Goal: Task Accomplishment & Management: Manage account settings

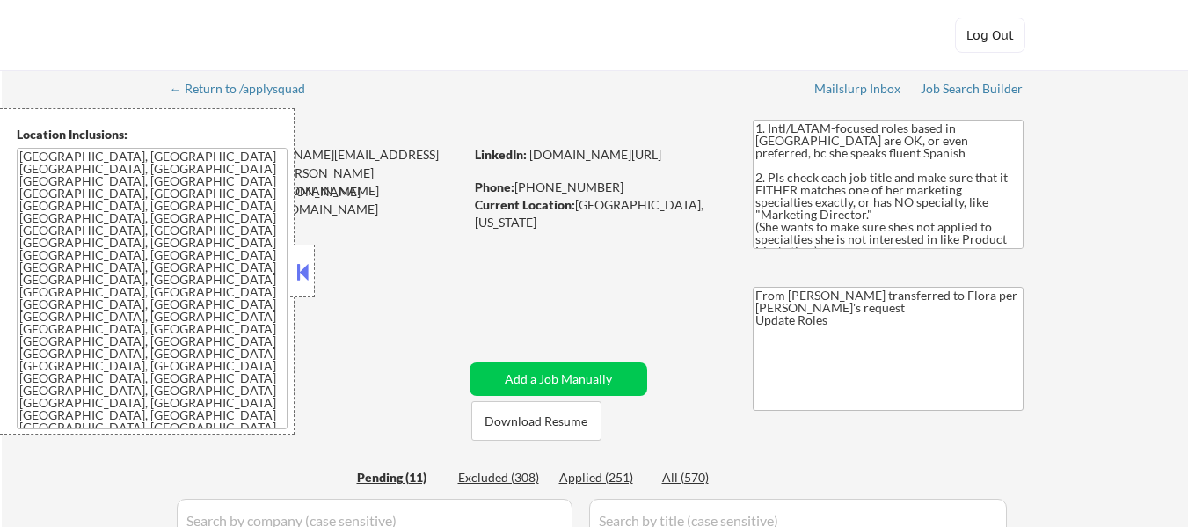
select select ""pending""
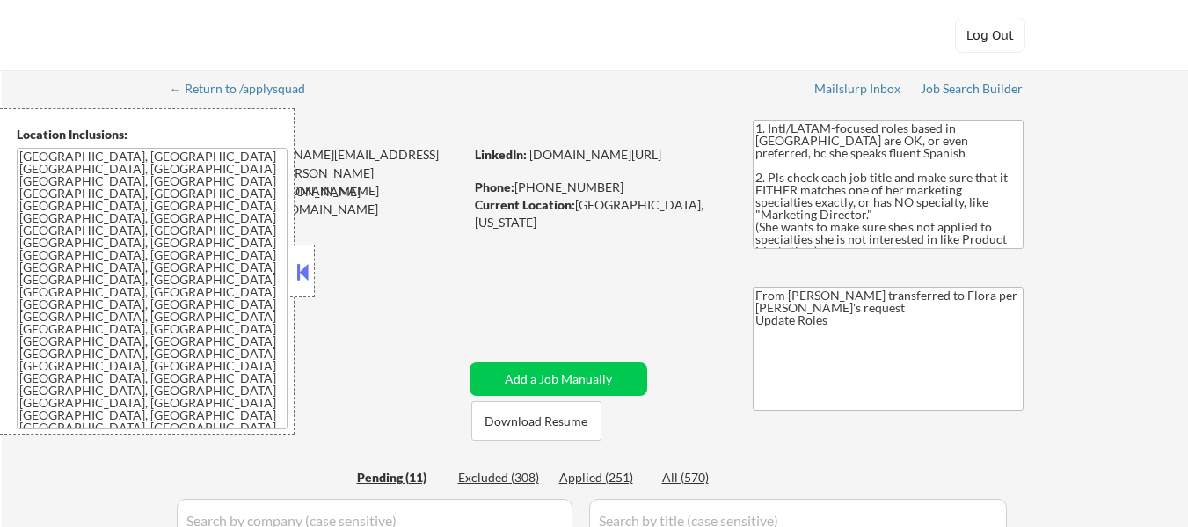
select select ""pending""
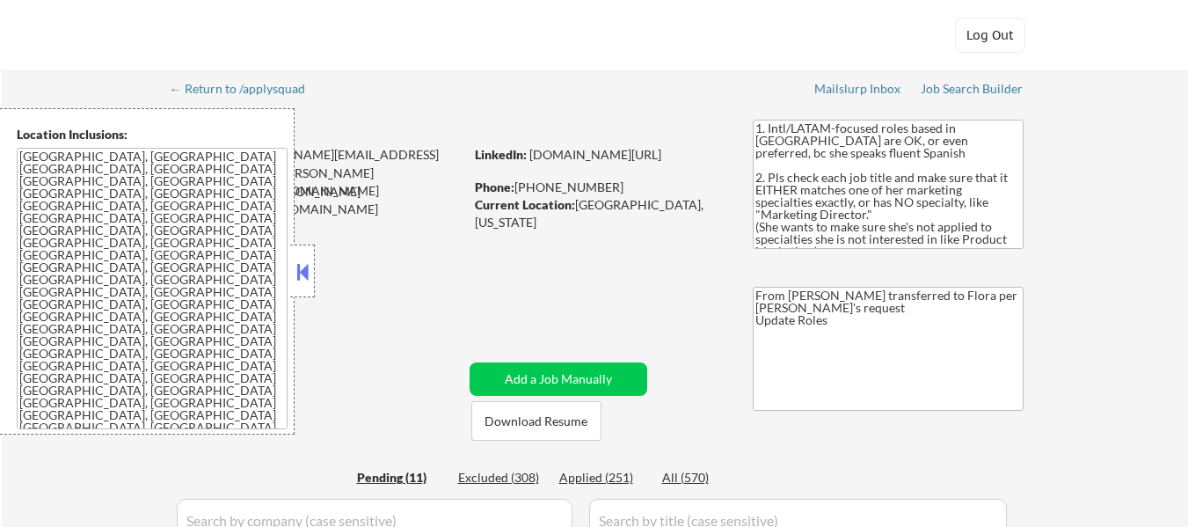
select select ""pending""
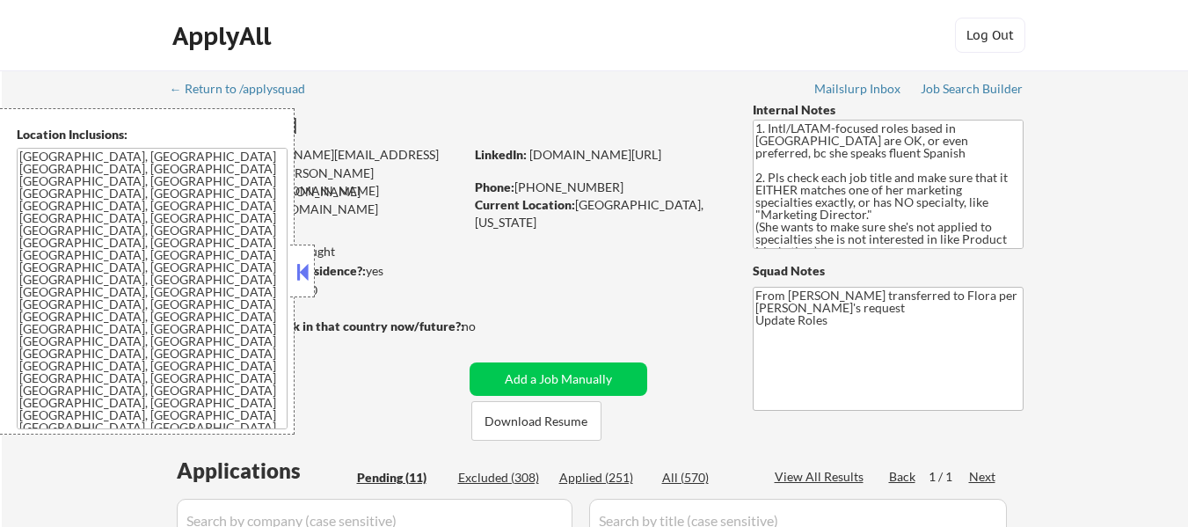
scroll to position [352, 0]
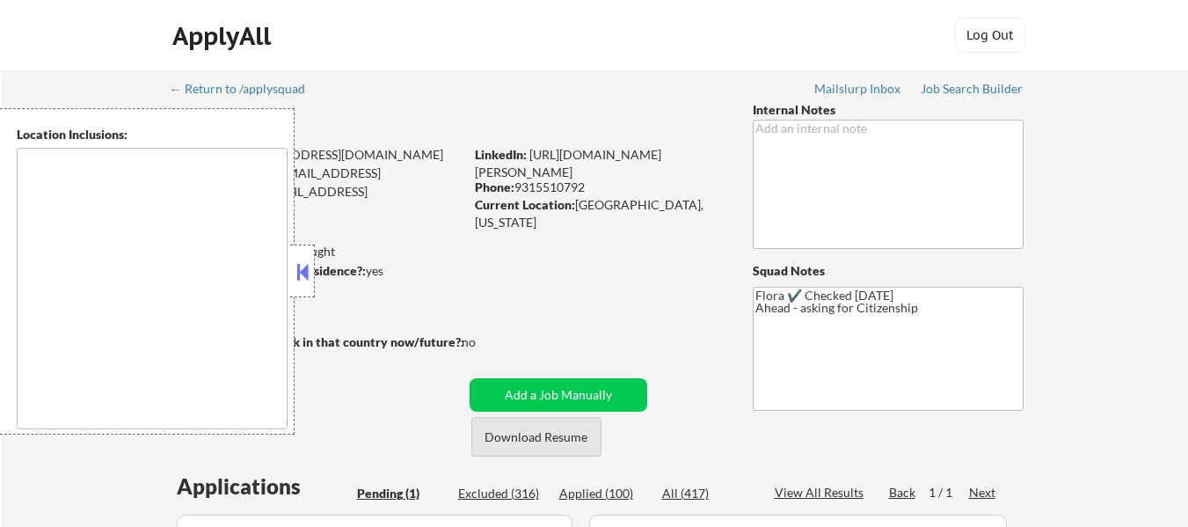
click at [550, 439] on button "Download Resume" at bounding box center [536, 437] width 130 height 40
drag, startPoint x: 301, startPoint y: 271, endPoint x: 317, endPoint y: 272, distance: 15.8
click at [303, 271] on button at bounding box center [302, 271] width 19 height 26
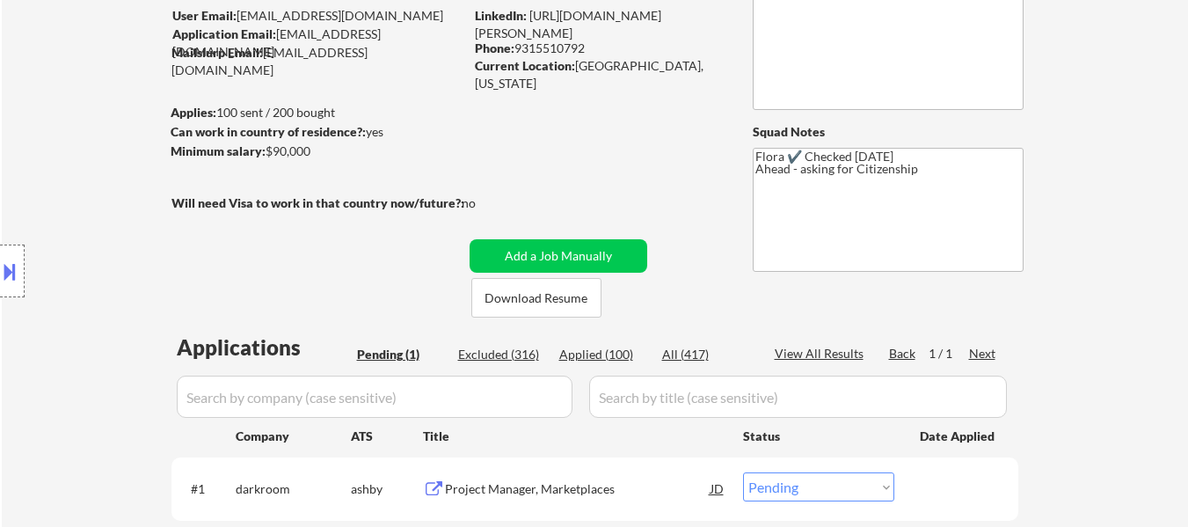
scroll to position [264, 0]
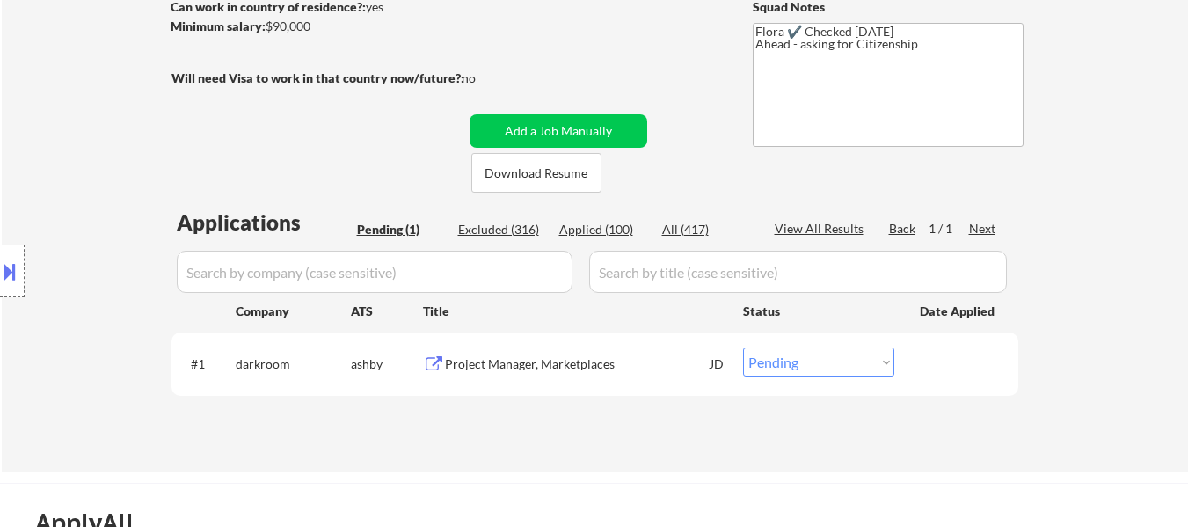
click at [531, 365] on div "Project Manager, Marketplaces" at bounding box center [577, 364] width 265 height 18
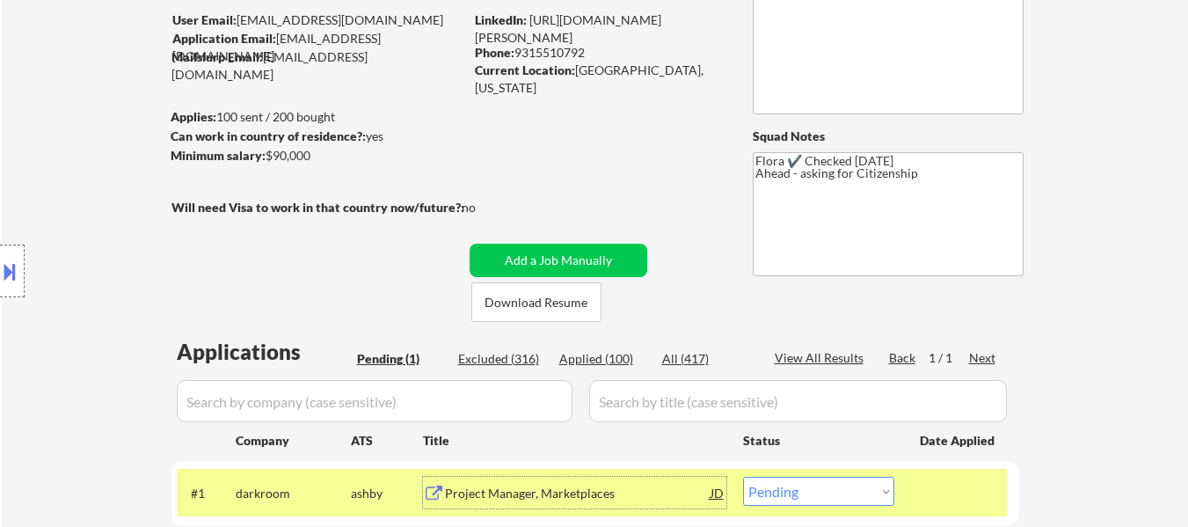
scroll to position [176, 0]
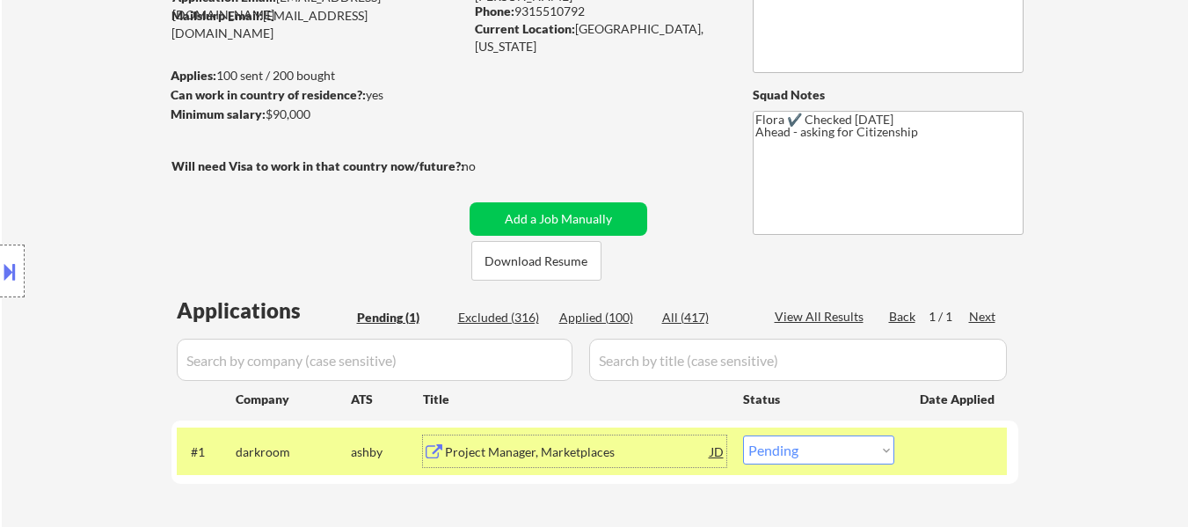
click at [756, 460] on select "Choose an option... Pending Applied Excluded (Questions) Excluded (Expired) Exc…" at bounding box center [818, 449] width 151 height 29
select select ""applied""
click at [743, 435] on select "Choose an option... Pending Applied Excluded (Questions) Excluded (Expired) Exc…" at bounding box center [818, 449] width 151 height 29
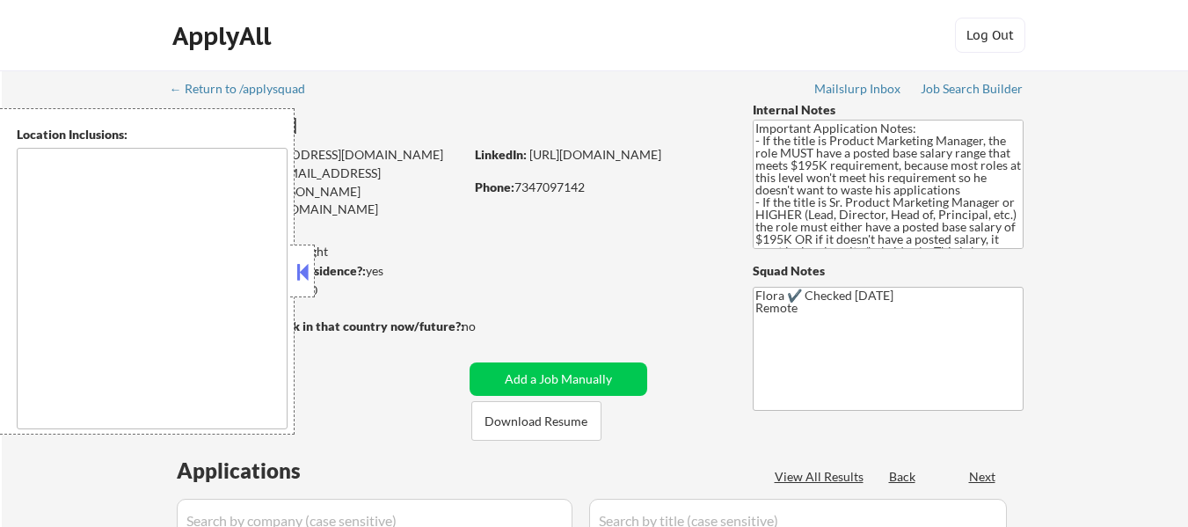
select select ""pending""
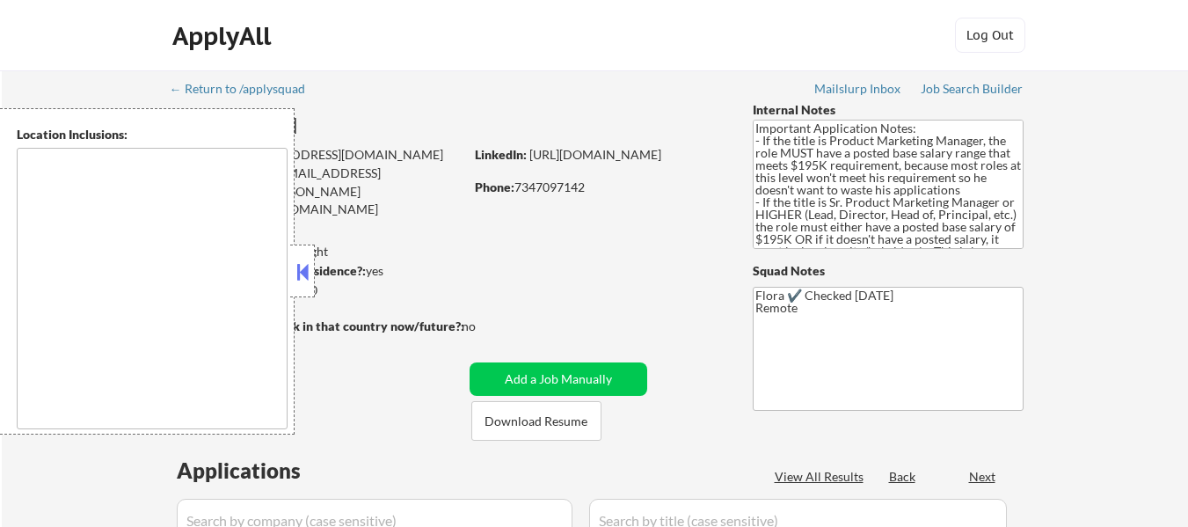
select select ""pending""
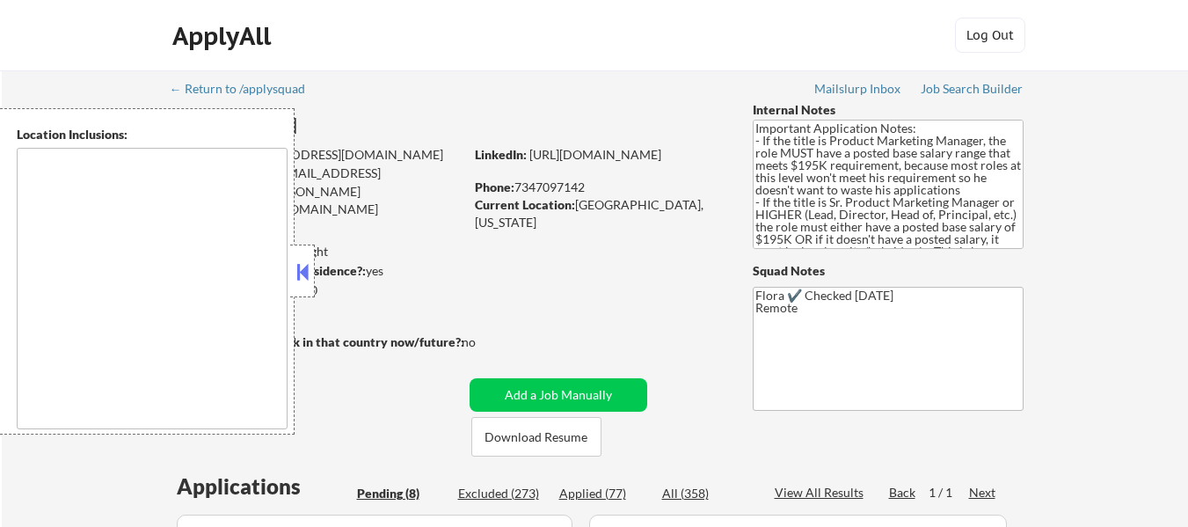
click at [310, 270] on button at bounding box center [302, 271] width 19 height 26
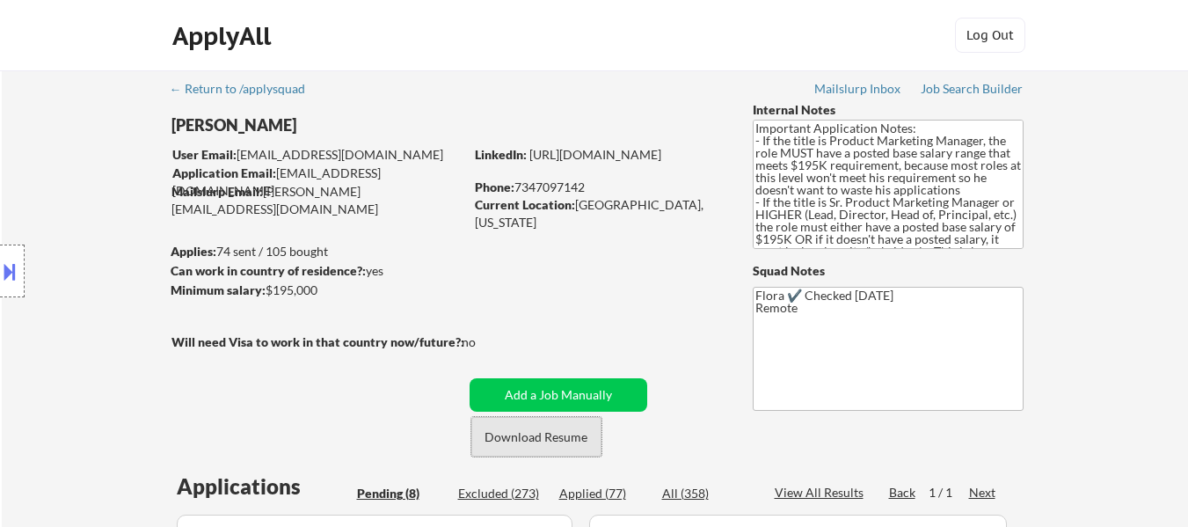
click at [540, 429] on button "Download Resume" at bounding box center [536, 437] width 130 height 40
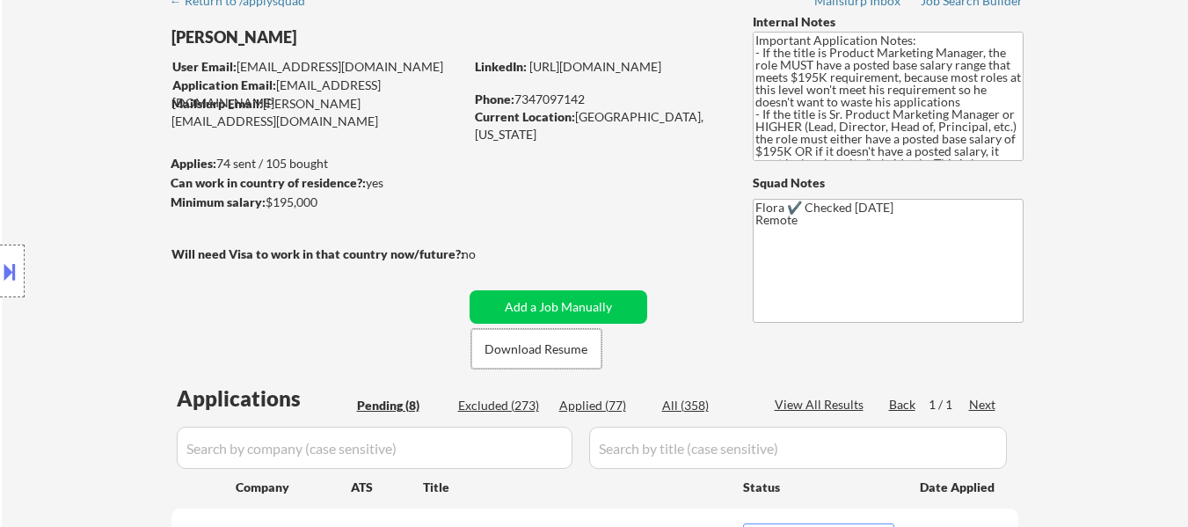
click at [18, 275] on button at bounding box center [9, 271] width 19 height 29
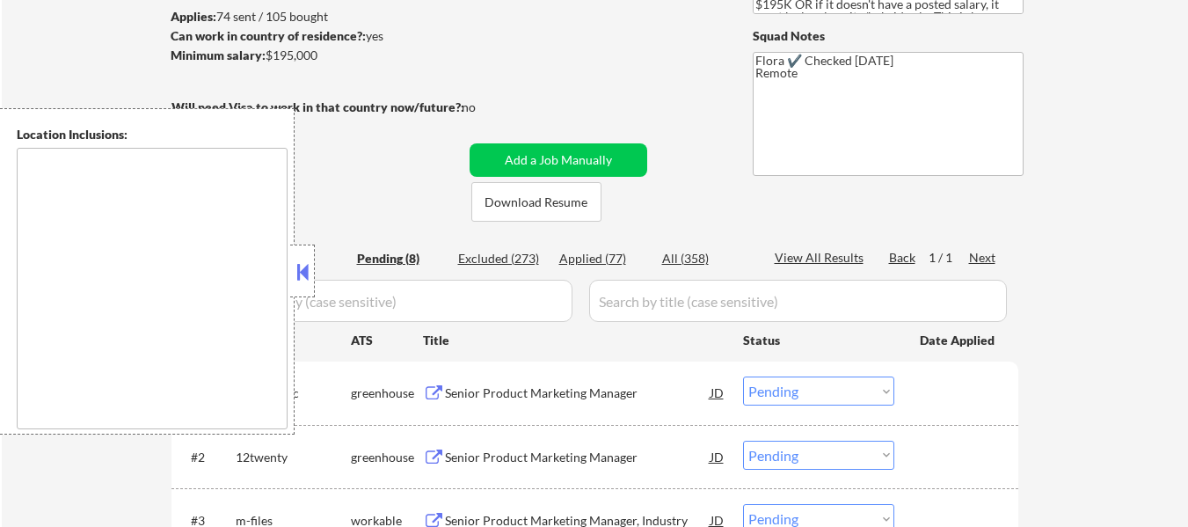
scroll to position [264, 0]
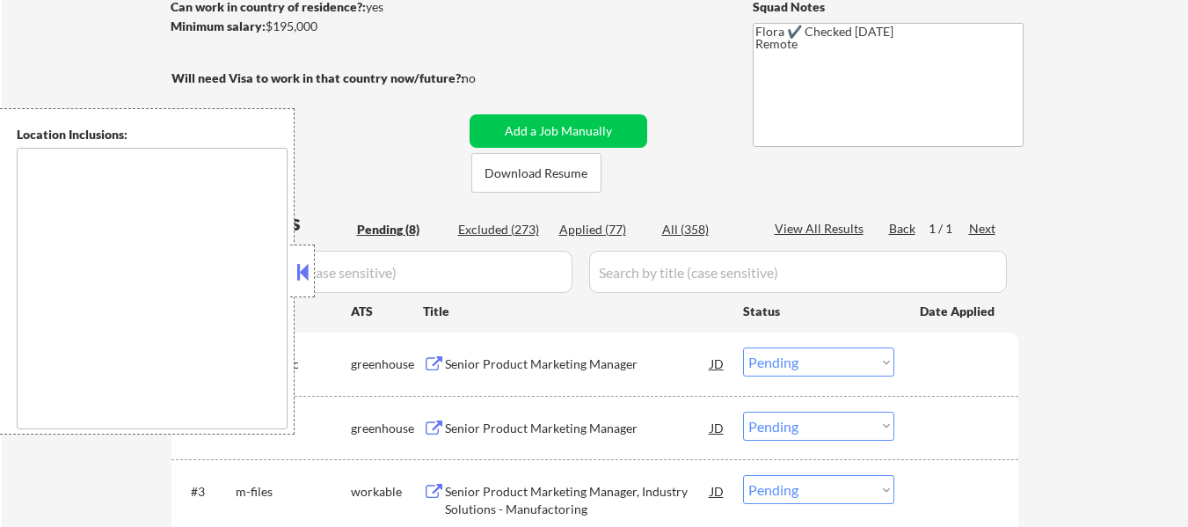
click at [299, 274] on button at bounding box center [302, 271] width 19 height 26
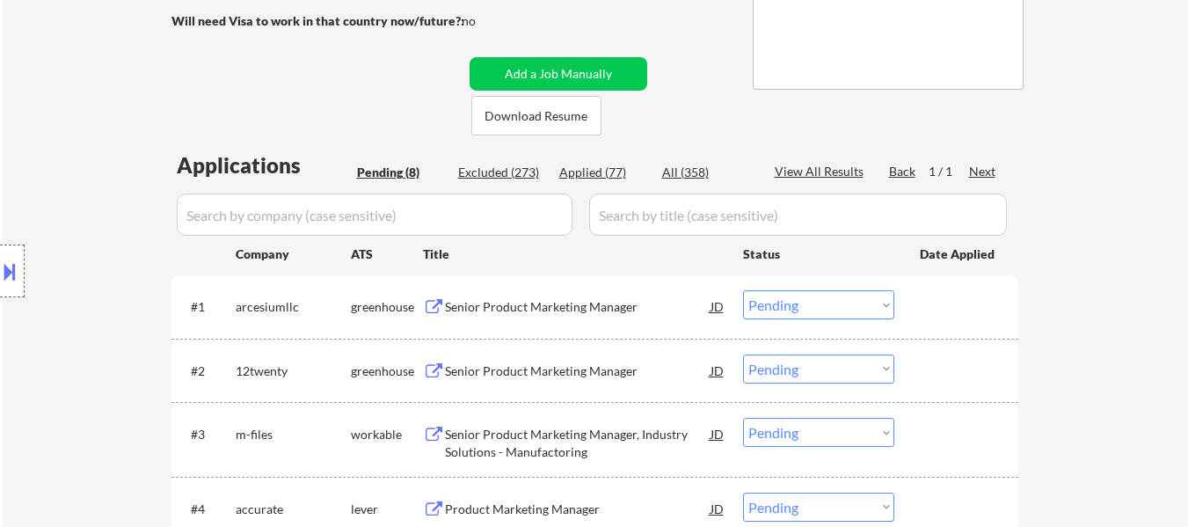
scroll to position [352, 0]
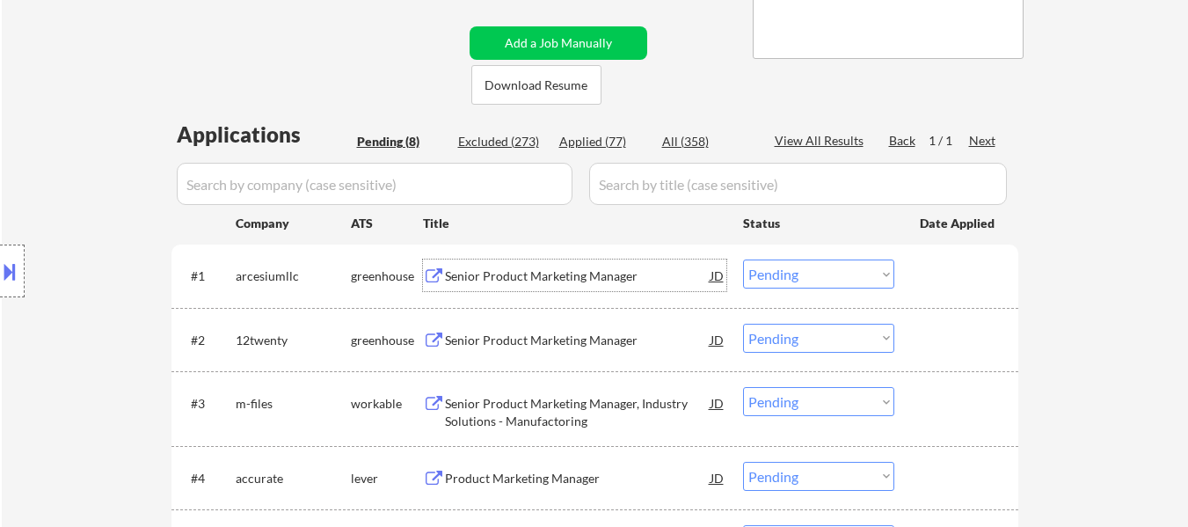
click at [502, 272] on div "Senior Product Marketing Manager" at bounding box center [577, 276] width 265 height 18
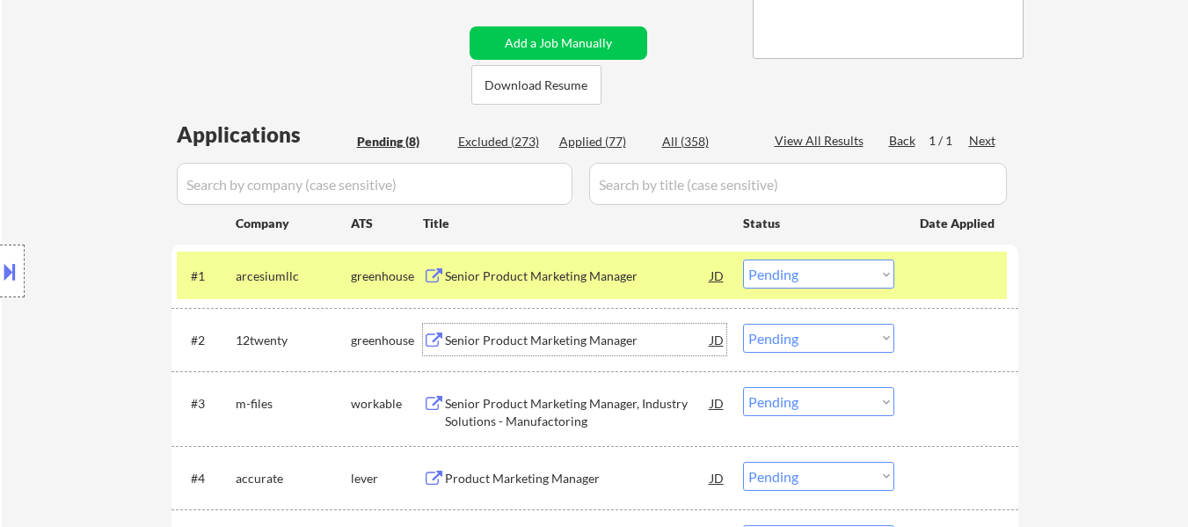
click at [535, 340] on div "Senior Product Marketing Manager" at bounding box center [577, 340] width 265 height 18
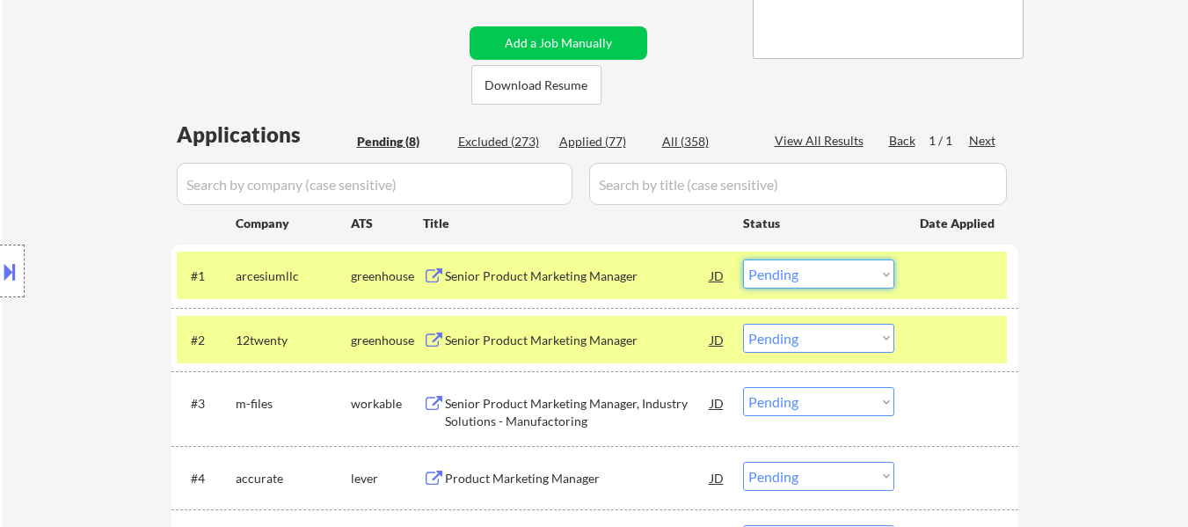
click at [837, 274] on select "Choose an option... Pending Applied Excluded (Questions) Excluded (Expired) Exc…" at bounding box center [818, 273] width 151 height 29
click at [743, 259] on select "Choose an option... Pending Applied Excluded (Questions) Excluded (Expired) Exc…" at bounding box center [818, 273] width 151 height 29
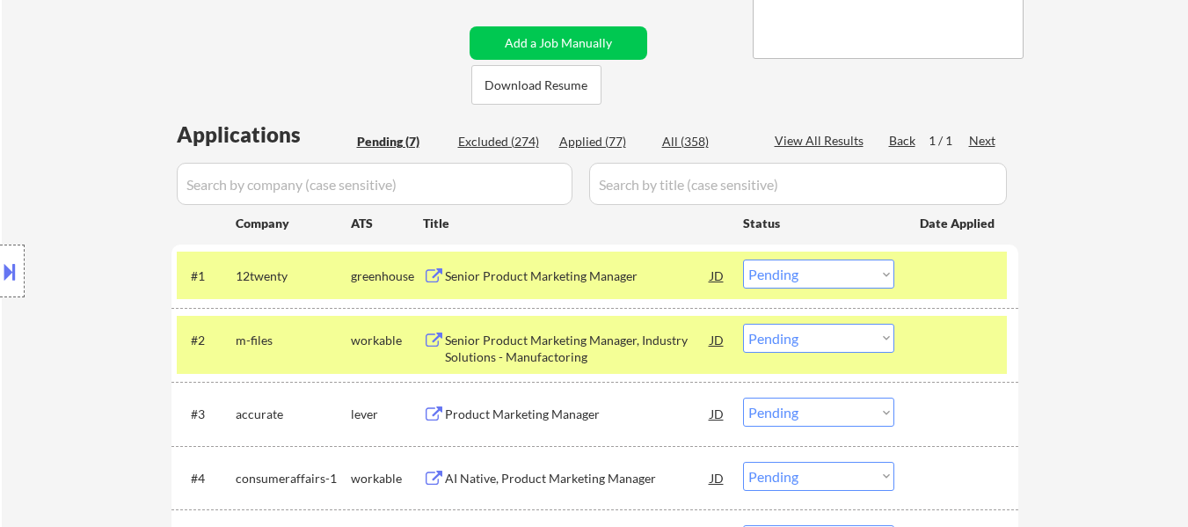
click at [816, 272] on select "Choose an option... Pending Applied Excluded (Questions) Excluded (Expired) Exc…" at bounding box center [818, 273] width 151 height 29
click at [743, 259] on select "Choose an option... Pending Applied Excluded (Questions) Excluded (Expired) Exc…" at bounding box center [818, 273] width 151 height 29
click at [594, 345] on div "Senior Product Marketing Manager, Industry Solutions - Manufactoring" at bounding box center [577, 348] width 265 height 34
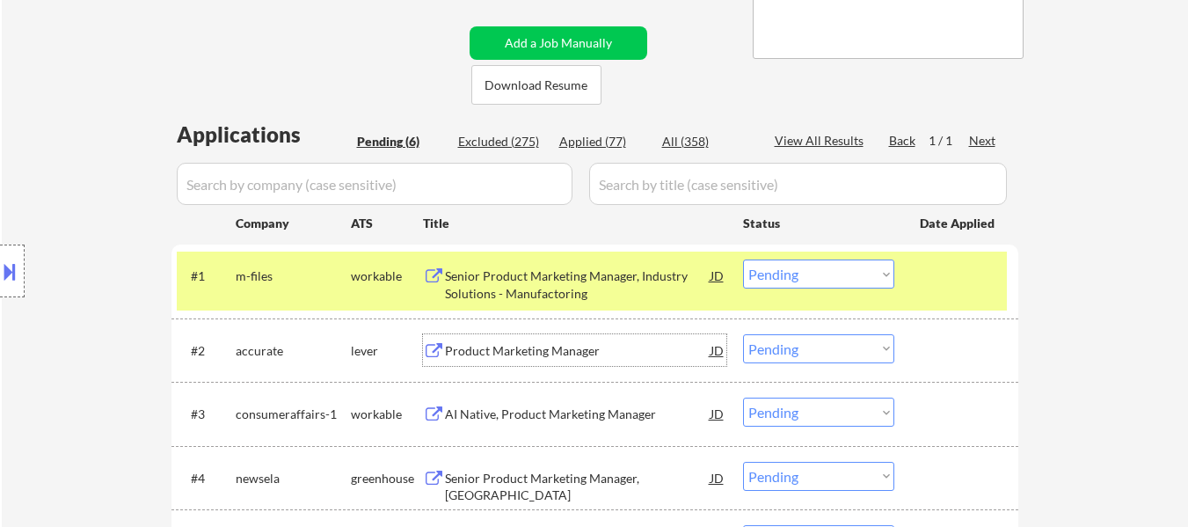
click at [535, 346] on div "Product Marketing Manager" at bounding box center [577, 351] width 265 height 18
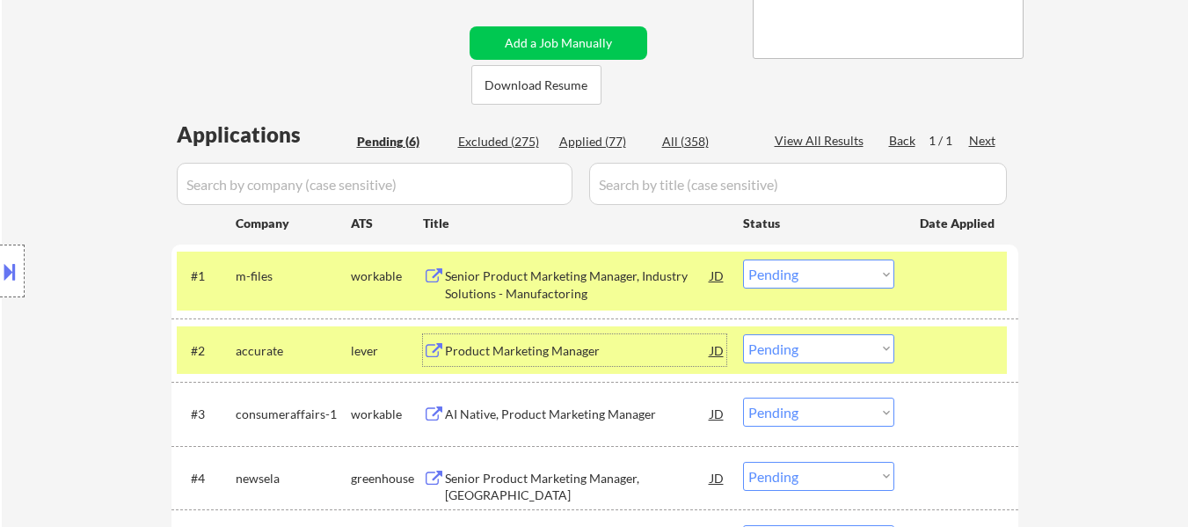
click at [829, 272] on select "Choose an option... Pending Applied Excluded (Questions) Excluded (Expired) Exc…" at bounding box center [818, 273] width 151 height 29
click at [743, 259] on select "Choose an option... Pending Applied Excluded (Questions) Excluded (Expired) Exc…" at bounding box center [818, 273] width 151 height 29
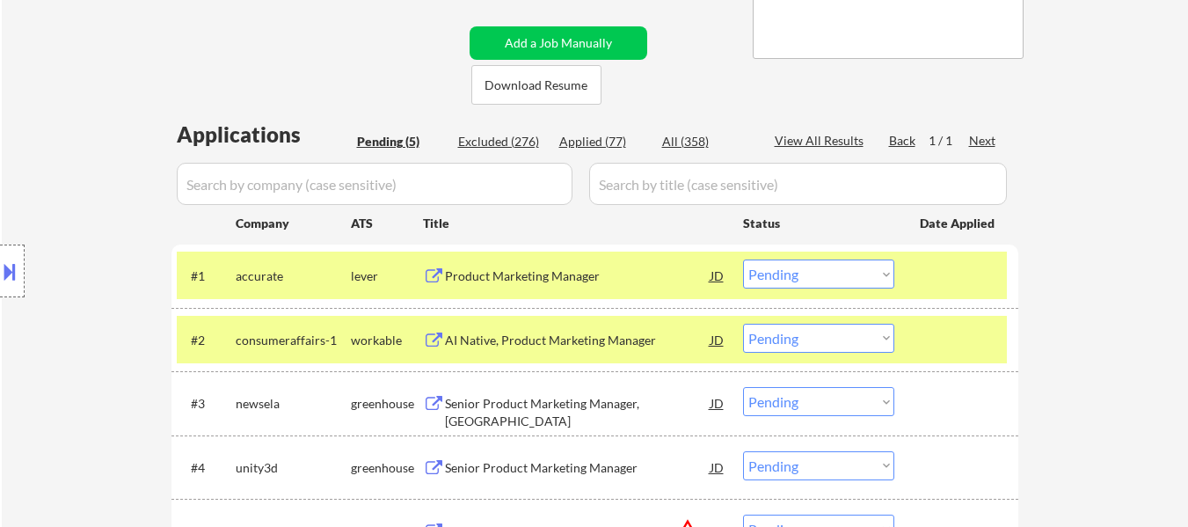
click at [825, 271] on select "Choose an option... Pending Applied Excluded (Questions) Excluded (Expired) Exc…" at bounding box center [818, 273] width 151 height 29
click at [743, 259] on select "Choose an option... Pending Applied Excluded (Questions) Excluded (Expired) Exc…" at bounding box center [818, 273] width 151 height 29
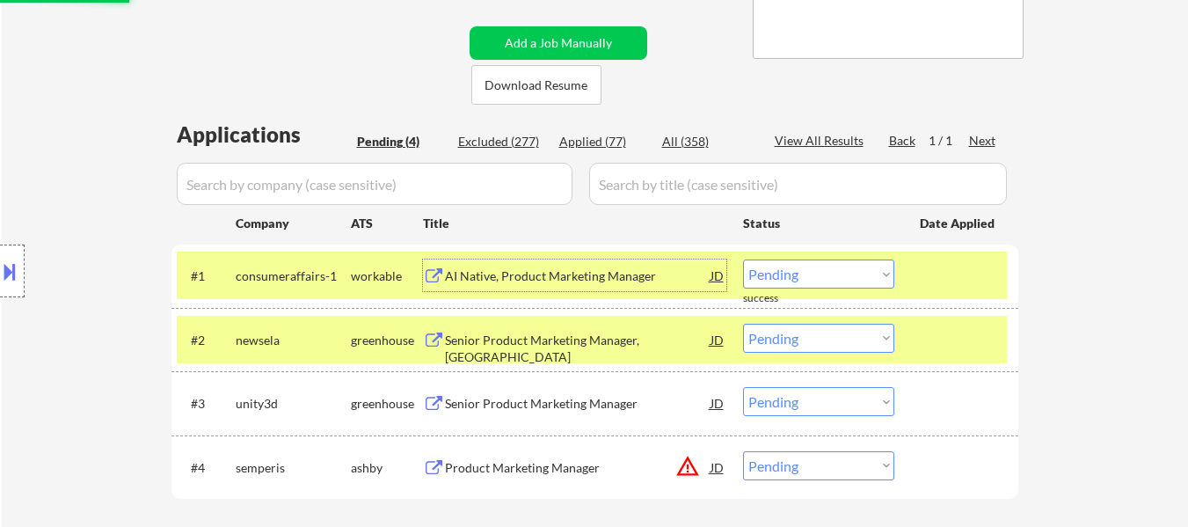
click at [585, 261] on div "AI Native, Product Marketing Manager" at bounding box center [577, 275] width 265 height 32
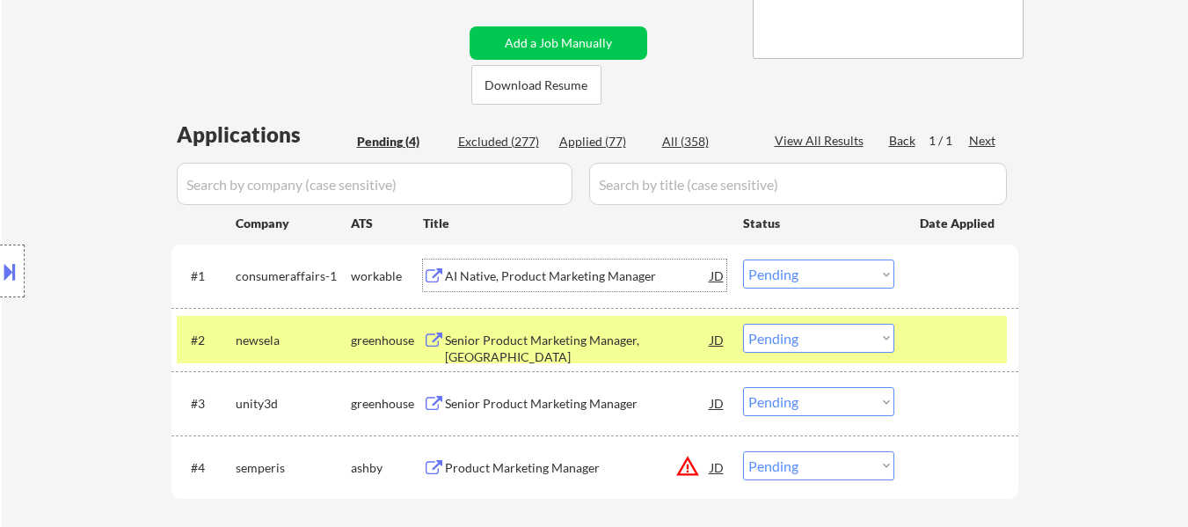
click at [830, 276] on select "Choose an option... Pending Applied Excluded (Questions) Excluded (Expired) Exc…" at bounding box center [818, 273] width 151 height 29
click at [743, 259] on select "Choose an option... Pending Applied Excluded (Questions) Excluded (Expired) Exc…" at bounding box center [818, 273] width 151 height 29
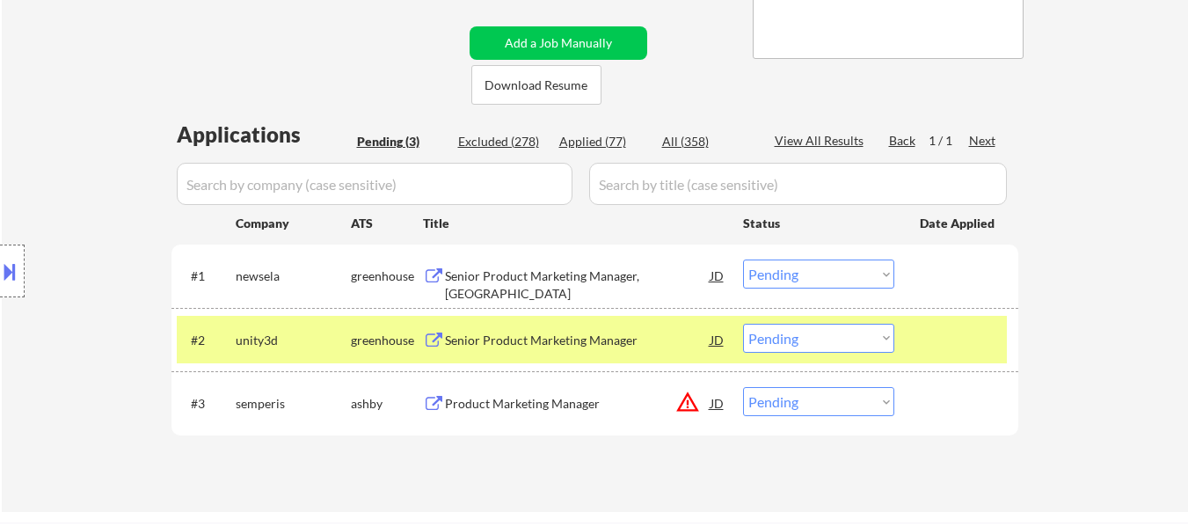
click at [582, 281] on div "Senior Product Marketing Manager, [GEOGRAPHIC_DATA]" at bounding box center [577, 284] width 265 height 34
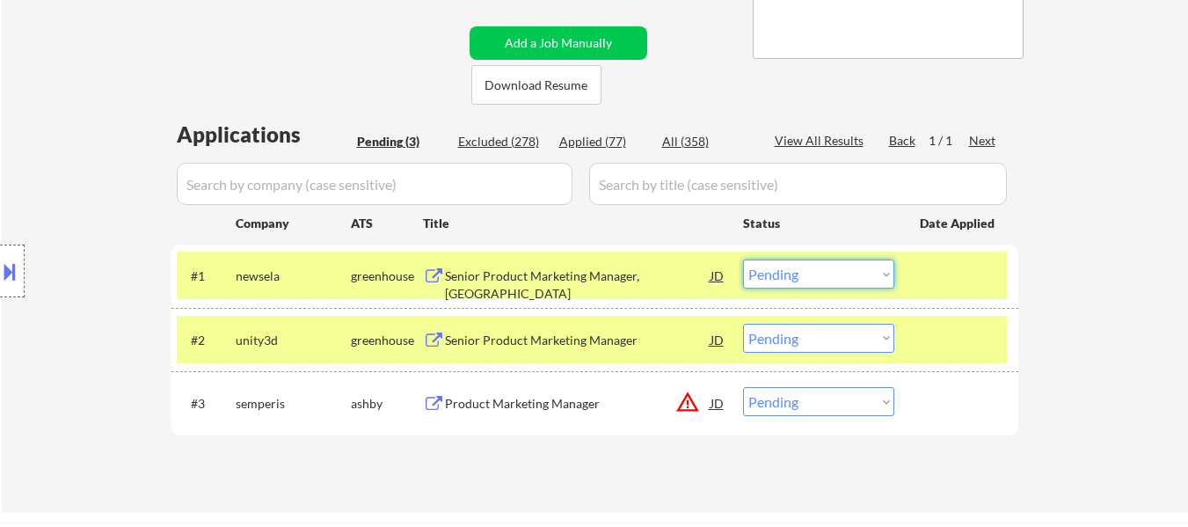
click at [870, 271] on select "Choose an option... Pending Applied Excluded (Questions) Excluded (Expired) Exc…" at bounding box center [818, 273] width 151 height 29
click at [743, 259] on select "Choose an option... Pending Applied Excluded (Questions) Excluded (Expired) Exc…" at bounding box center [818, 273] width 151 height 29
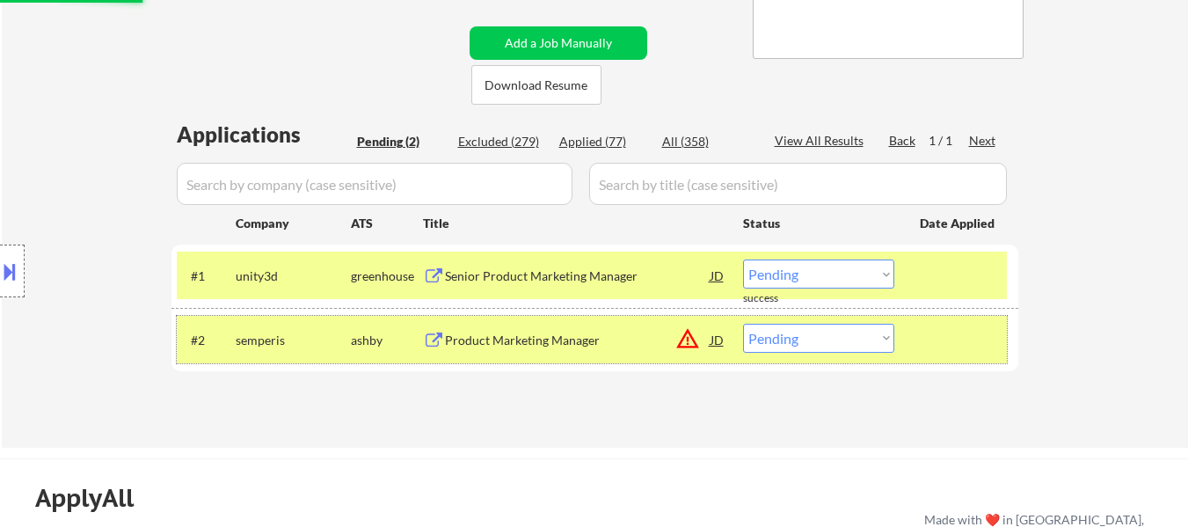
click at [941, 330] on div at bounding box center [957, 339] width 77 height 32
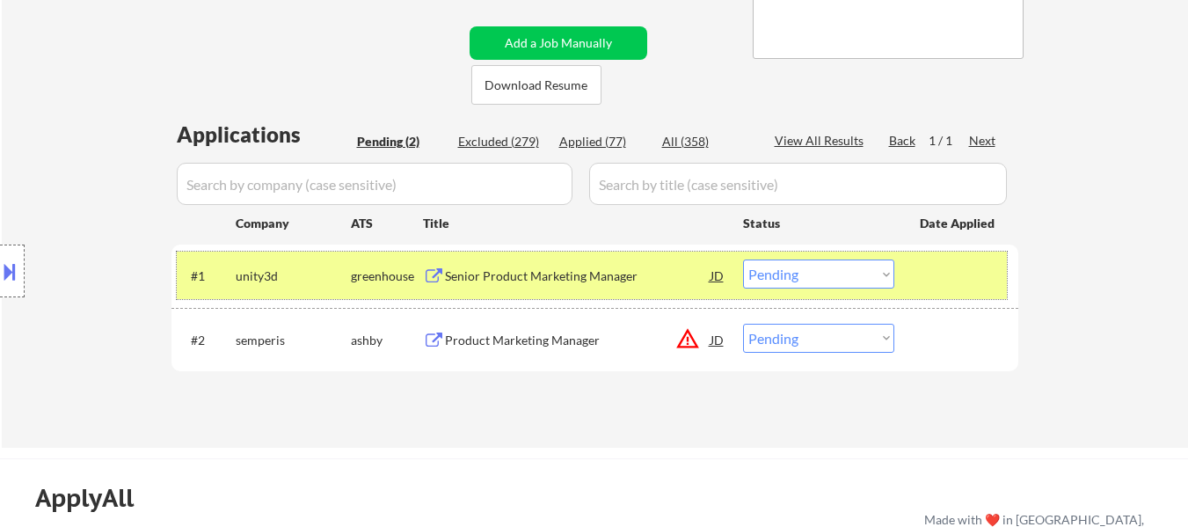
click at [974, 285] on div at bounding box center [957, 275] width 77 height 32
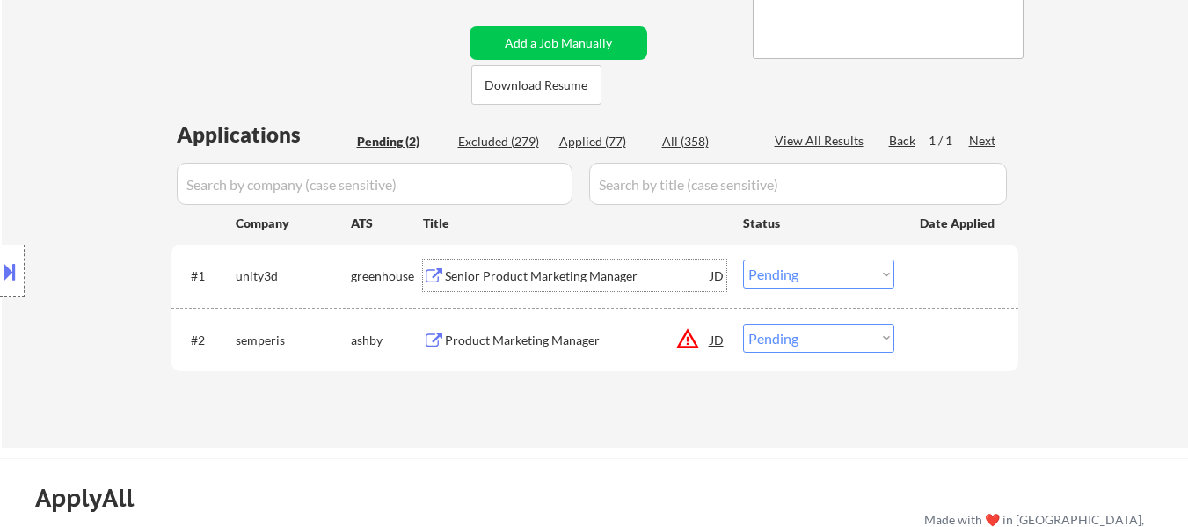
click at [532, 262] on div "Senior Product Marketing Manager" at bounding box center [577, 275] width 265 height 32
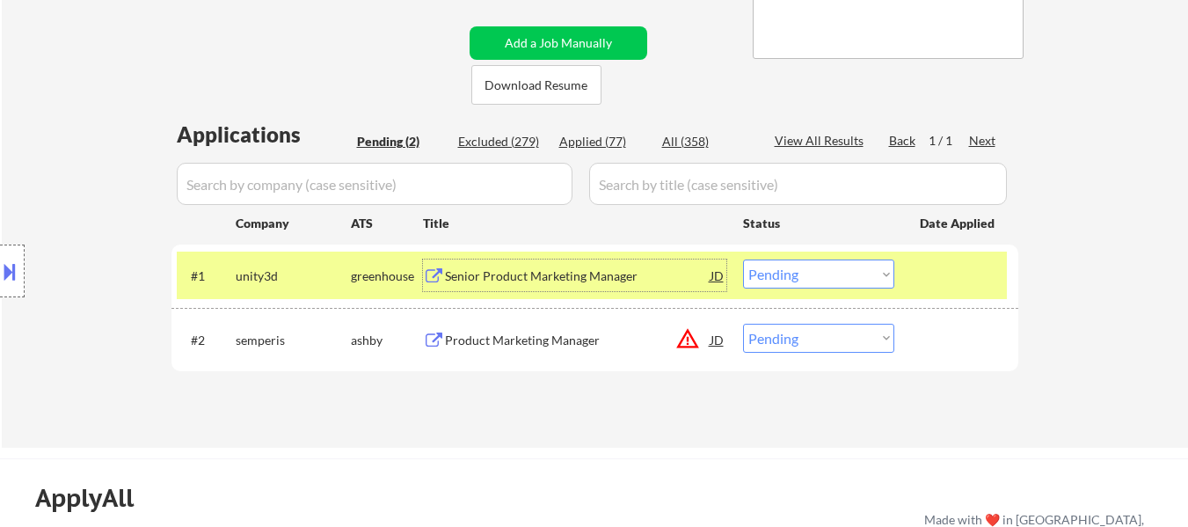
click at [825, 262] on select "Choose an option... Pending Applied Excluded (Questions) Excluded (Expired) Exc…" at bounding box center [818, 273] width 151 height 29
click at [743, 259] on select "Choose an option... Pending Applied Excluded (Questions) Excluded (Expired) Exc…" at bounding box center [818, 273] width 151 height 29
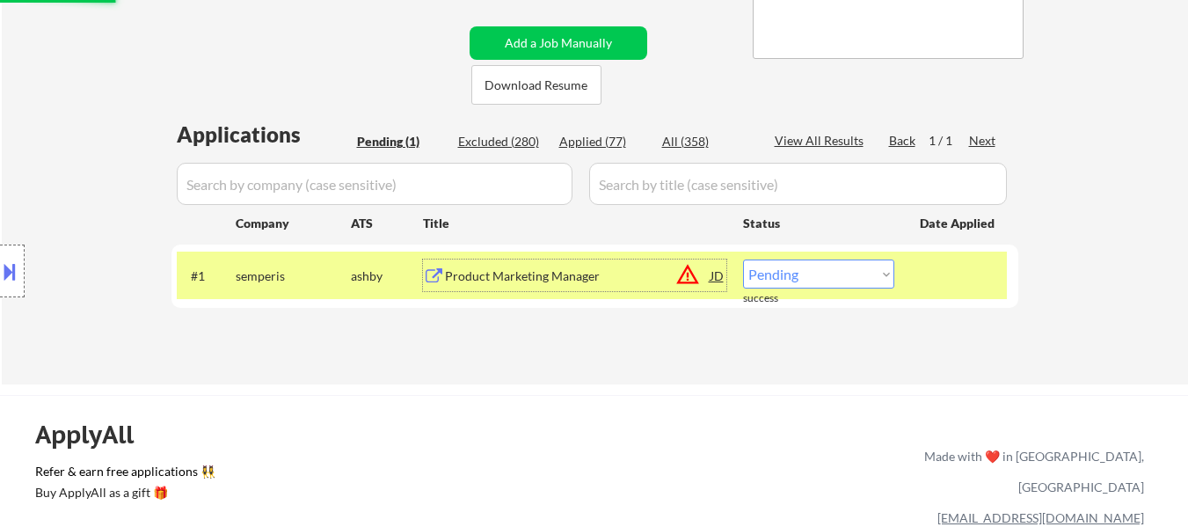
click at [549, 263] on div "Product Marketing Manager" at bounding box center [577, 275] width 265 height 32
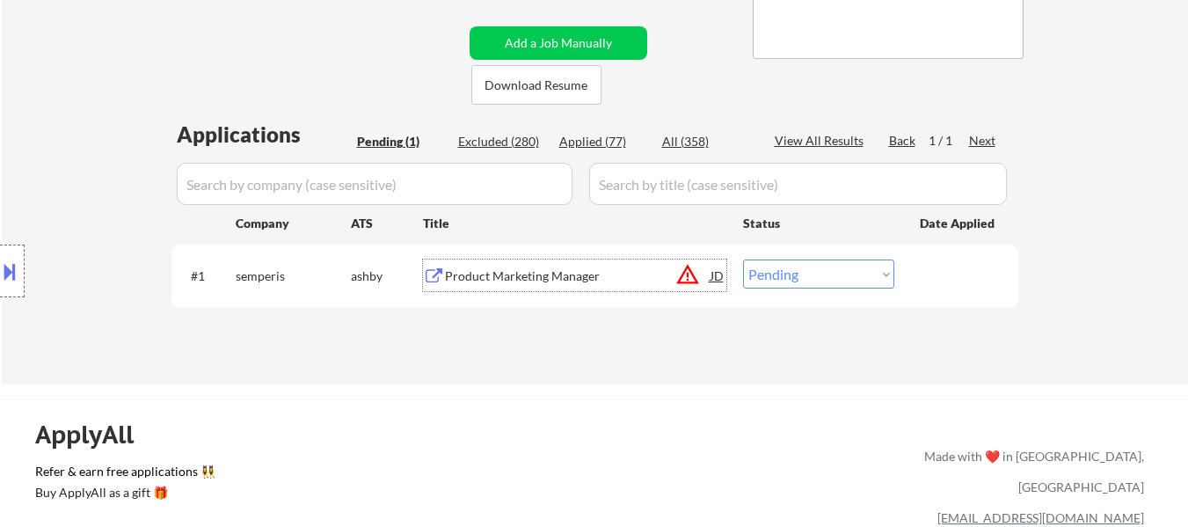
click at [857, 274] on select "Choose an option... Pending Applied Excluded (Questions) Excluded (Expired) Exc…" at bounding box center [818, 273] width 151 height 29
select select ""excluded__salary_""
click at [743, 259] on select "Choose an option... Pending Applied Excluded (Questions) Excluded (Expired) Exc…" at bounding box center [818, 273] width 151 height 29
